Goal: Information Seeking & Learning: Learn about a topic

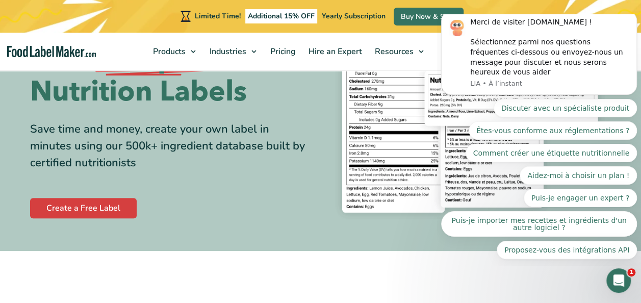
click at [381, 84] on img at bounding box center [469, 96] width 283 height 259
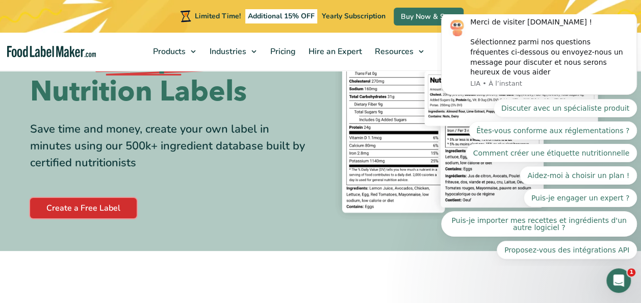
click at [114, 204] on link "Create a Free Label" at bounding box center [83, 208] width 107 height 20
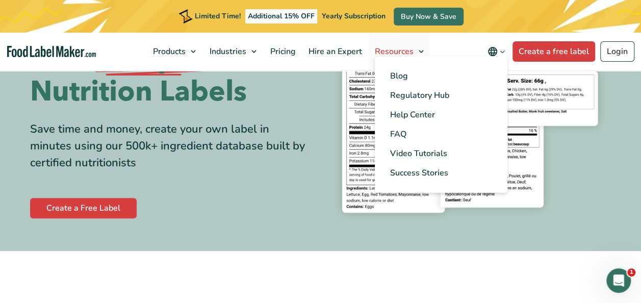
click at [391, 51] on span "Resources" at bounding box center [393, 51] width 43 height 11
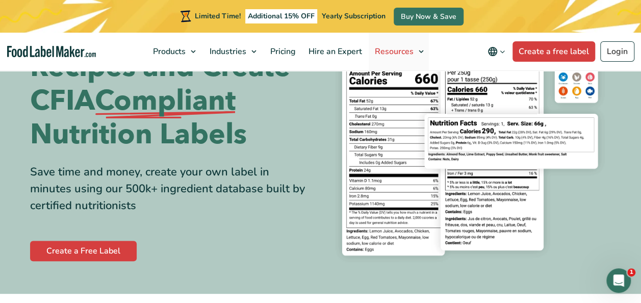
scroll to position [84, 0]
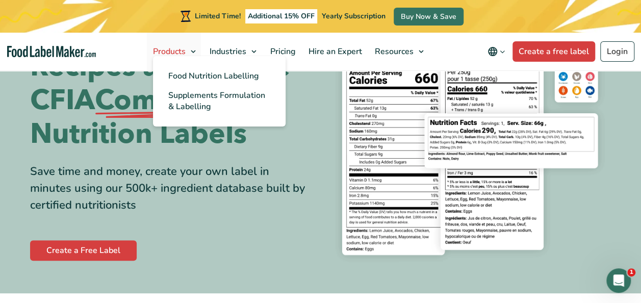
click at [166, 54] on span "Products" at bounding box center [168, 51] width 37 height 11
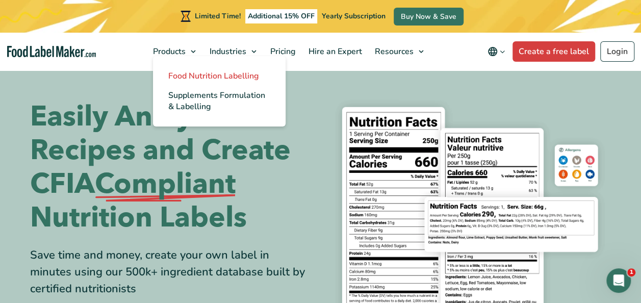
click at [192, 73] on span "Food Nutrition Labelling" at bounding box center [213, 75] width 91 height 11
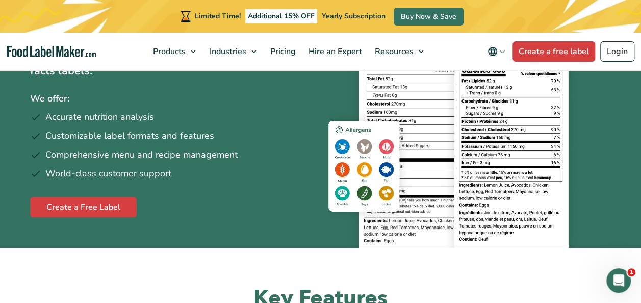
scroll to position [151, 0]
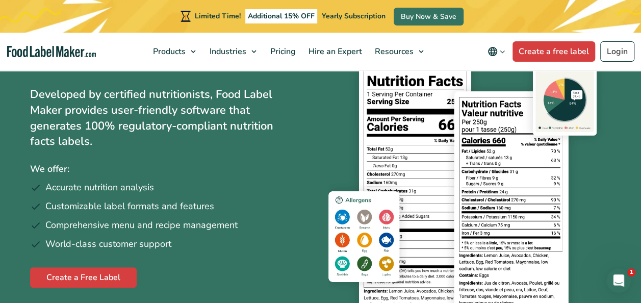
click at [426, 140] on img at bounding box center [469, 177] width 283 height 281
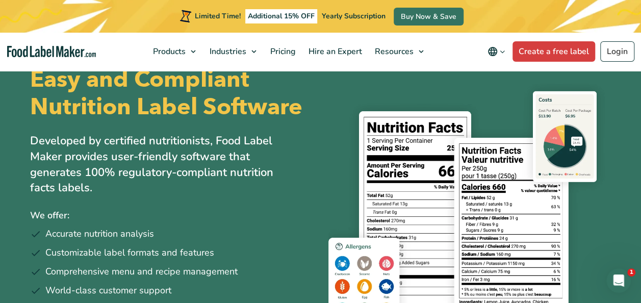
scroll to position [0, 0]
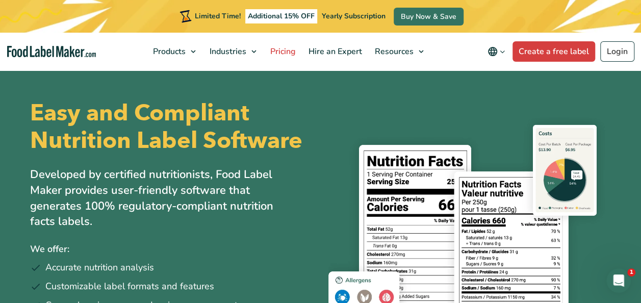
click at [288, 55] on span "Pricing" at bounding box center [282, 51] width 30 height 11
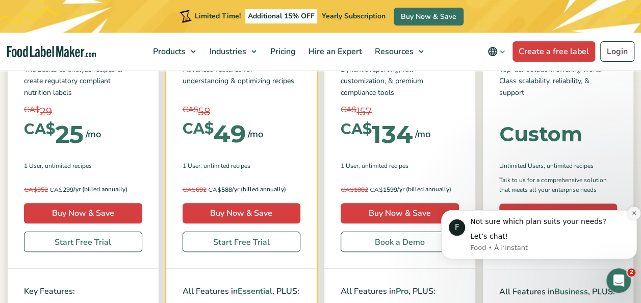
click at [634, 214] on icon "Dismiss notification" at bounding box center [634, 213] width 6 height 6
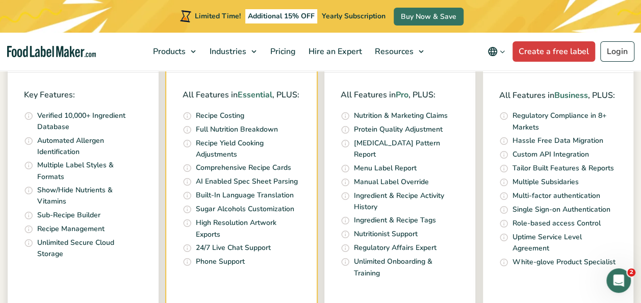
scroll to position [391, 0]
click at [615, 279] on icon "Ouvrir le Messenger Intercom" at bounding box center [617, 279] width 17 height 17
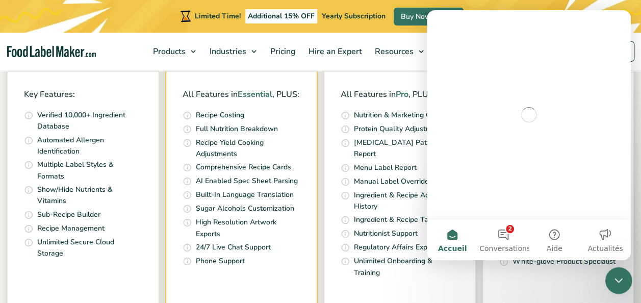
scroll to position [0, 0]
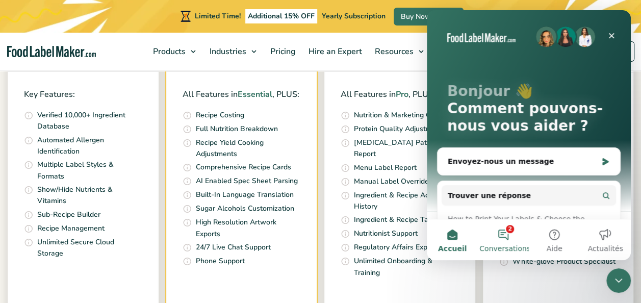
click at [512, 234] on button "2 Conversations" at bounding box center [503, 239] width 51 height 41
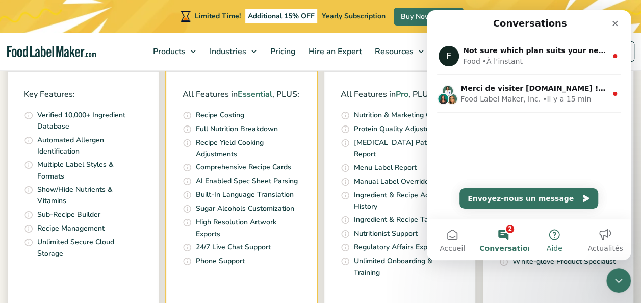
click at [551, 238] on button "Aide" at bounding box center [554, 239] width 51 height 41
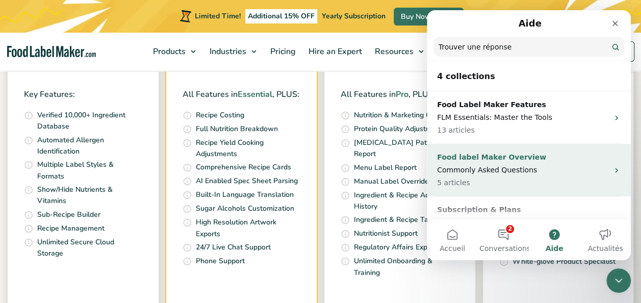
click at [516, 179] on p "5 articles" at bounding box center [522, 182] width 171 height 11
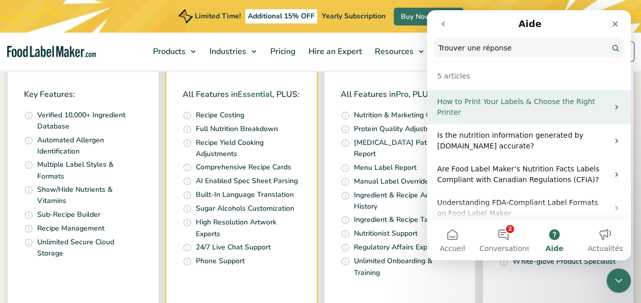
scroll to position [36, 0]
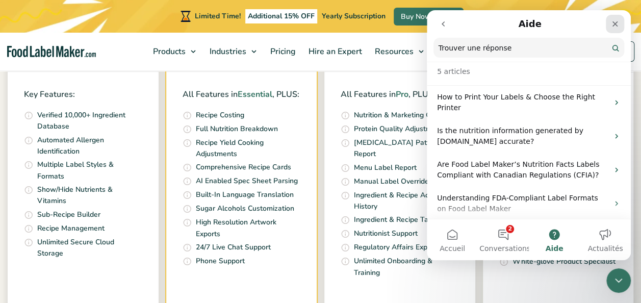
click at [621, 29] on div "Fermer" at bounding box center [615, 24] width 18 height 18
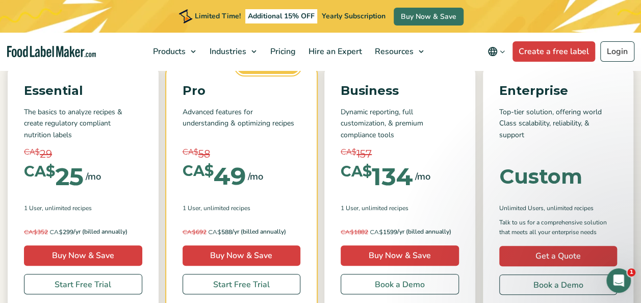
scroll to position [0, 0]
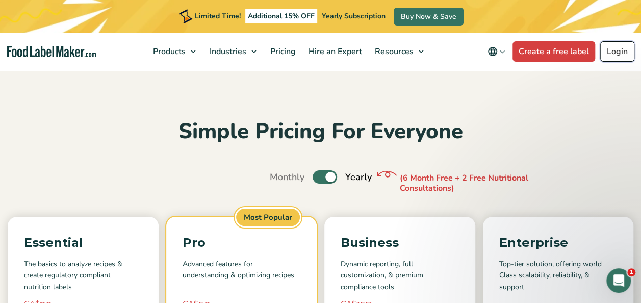
click at [619, 47] on link "Login" at bounding box center [617, 51] width 34 height 20
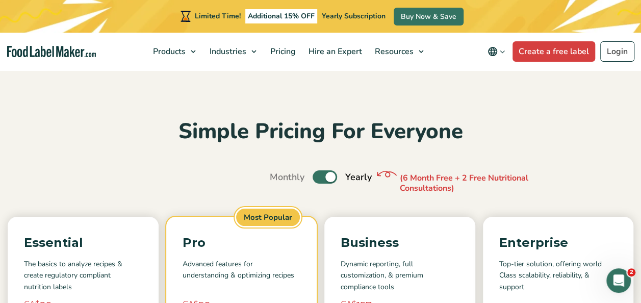
click at [329, 173] on label "Toggle" at bounding box center [324, 176] width 24 height 13
click at [278, 174] on input "Toggle" at bounding box center [275, 177] width 7 height 7
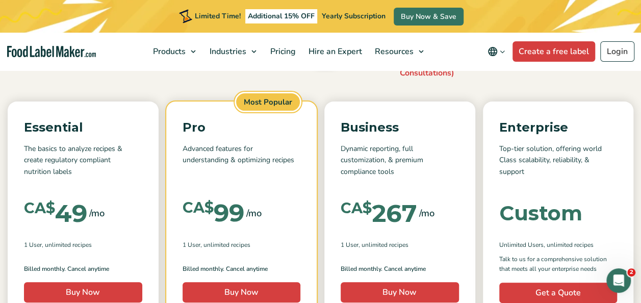
scroll to position [82, 0]
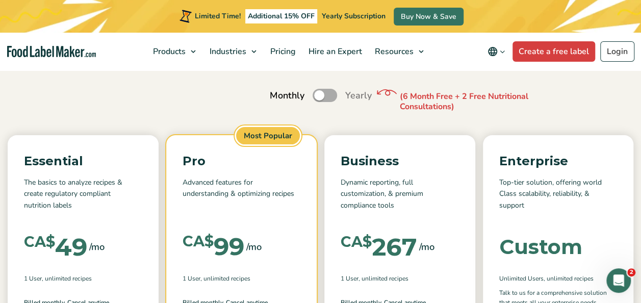
click at [321, 90] on label "Toggle" at bounding box center [324, 95] width 24 height 13
click at [278, 92] on input "Toggle" at bounding box center [275, 95] width 7 height 7
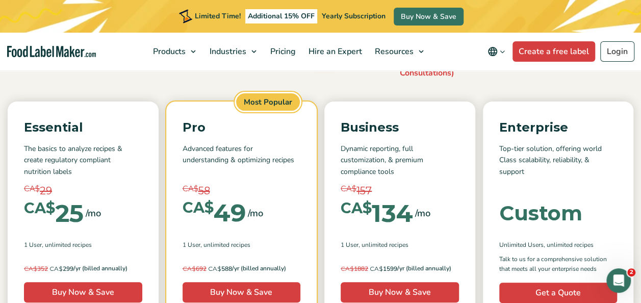
scroll to position [107, 0]
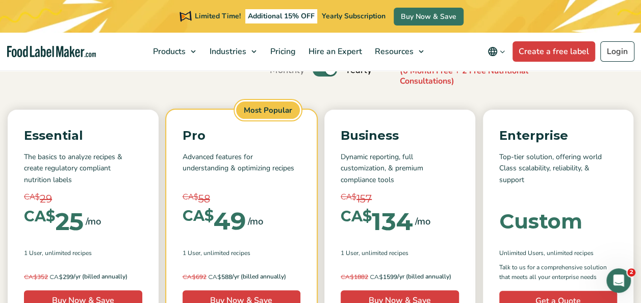
click at [327, 71] on label "Toggle" at bounding box center [324, 69] width 24 height 13
click at [278, 71] on input "Toggle" at bounding box center [275, 70] width 7 height 7
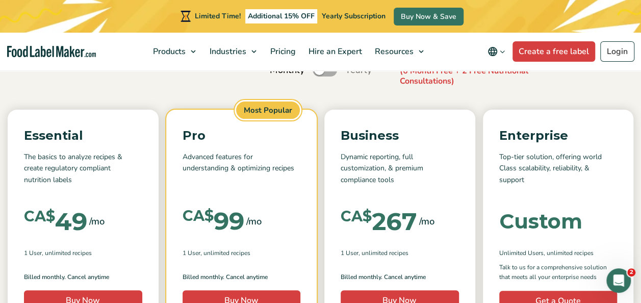
click at [327, 71] on label "Toggle" at bounding box center [324, 69] width 24 height 13
click at [278, 71] on input "Toggle" at bounding box center [275, 70] width 7 height 7
checkbox input "true"
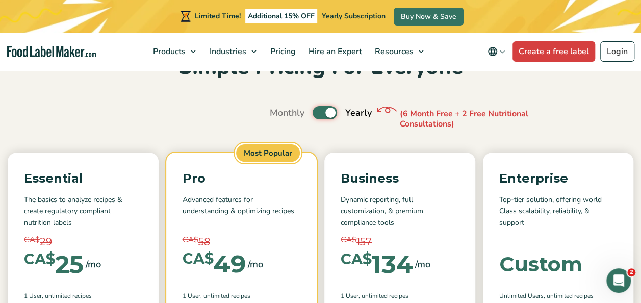
scroll to position [63, 0]
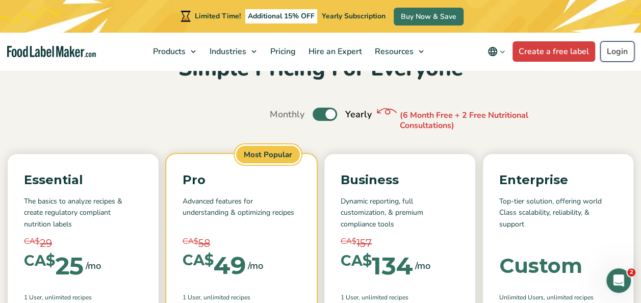
click at [613, 53] on link "Login" at bounding box center [617, 51] width 34 height 20
